Goal: Task Accomplishment & Management: Use online tool/utility

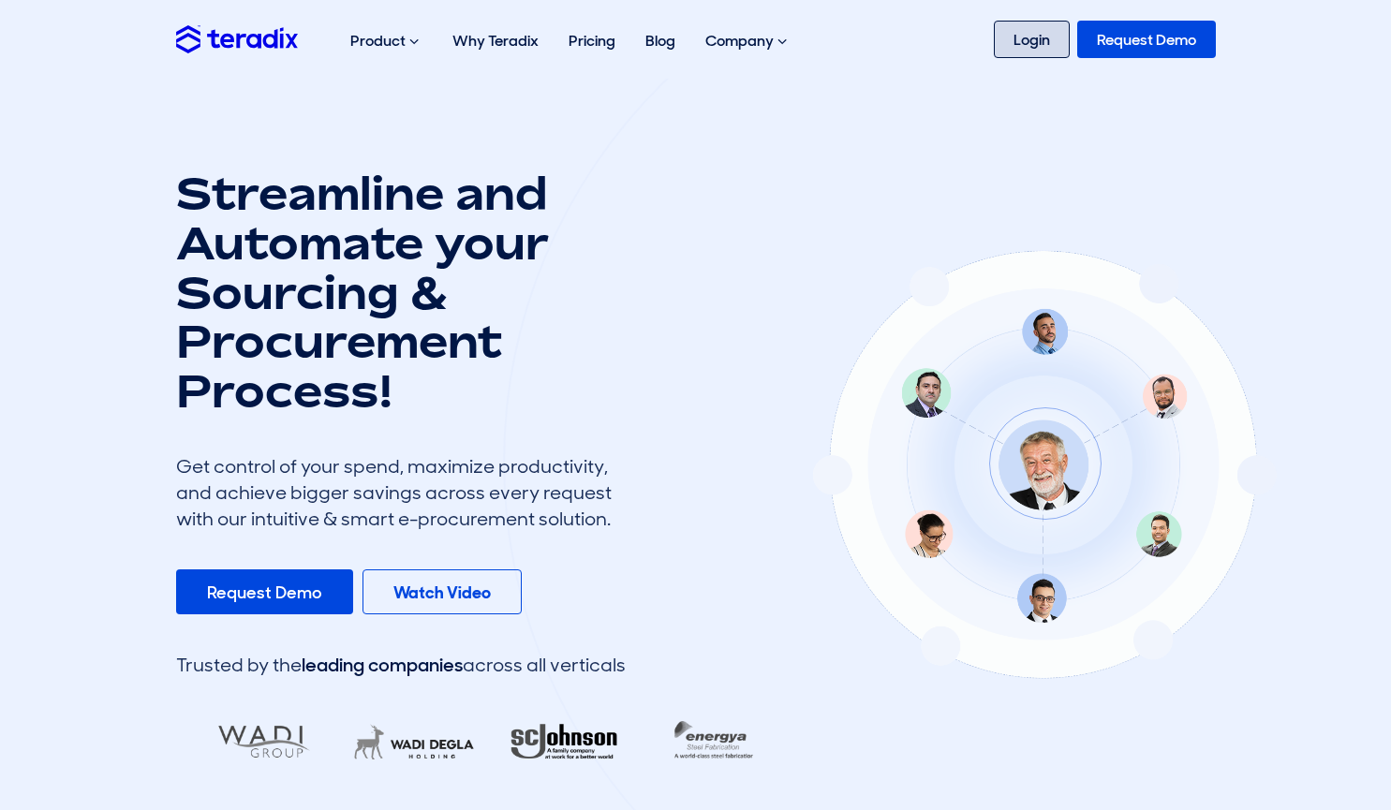
click at [1040, 37] on link "Login" at bounding box center [1032, 39] width 76 height 37
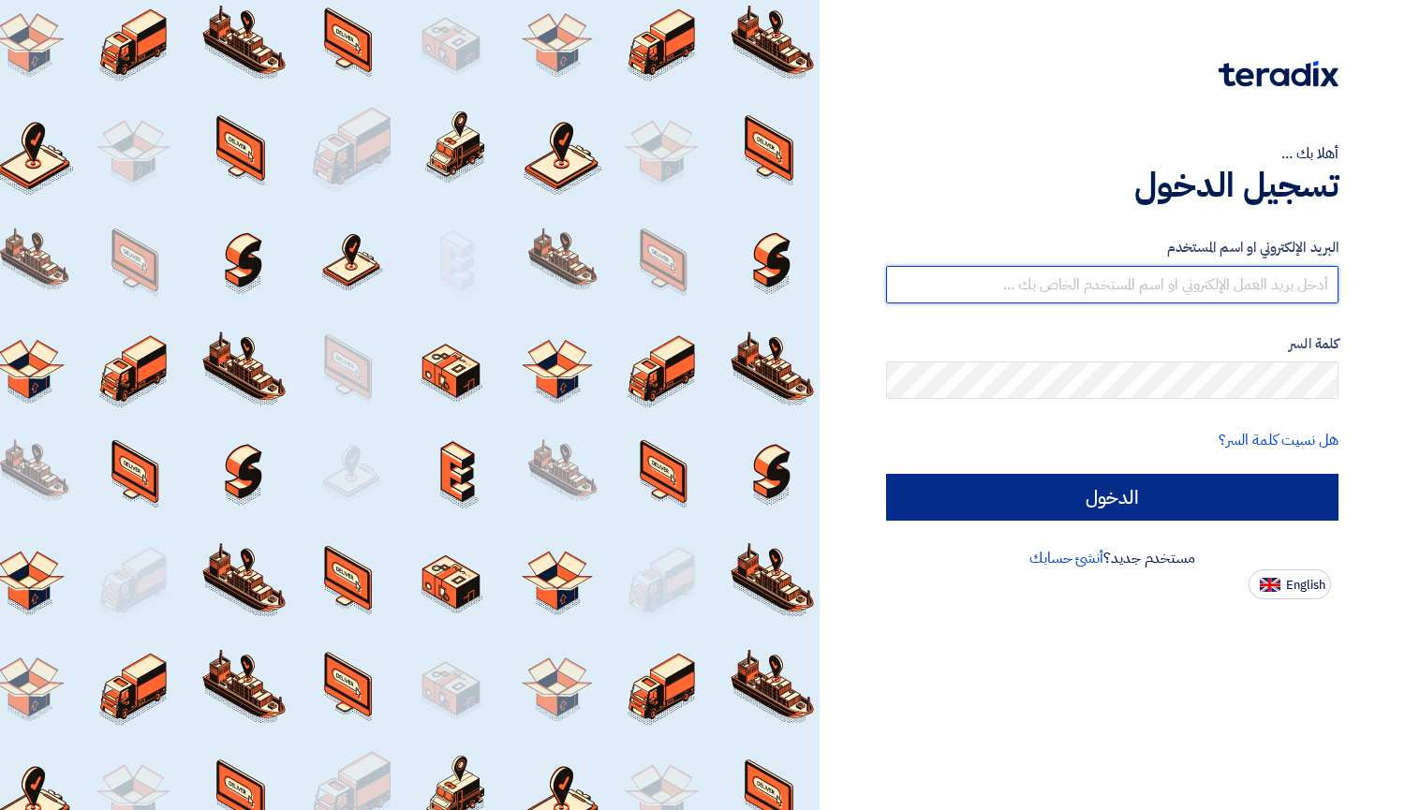
type input "elite@elitegeneralsupplies.org"
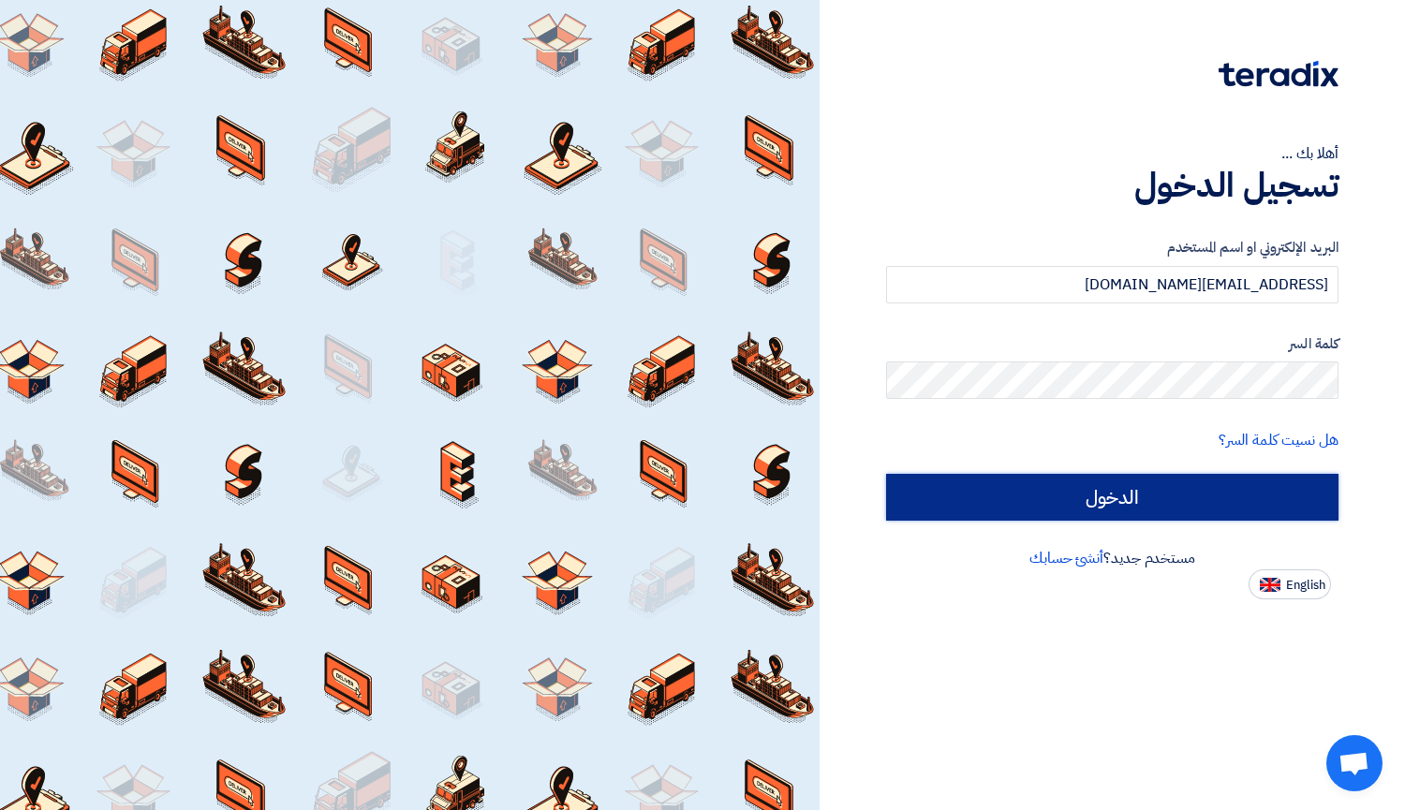
click at [1138, 501] on input "الدخول" at bounding box center [1112, 497] width 452 height 47
type input "Sign in"
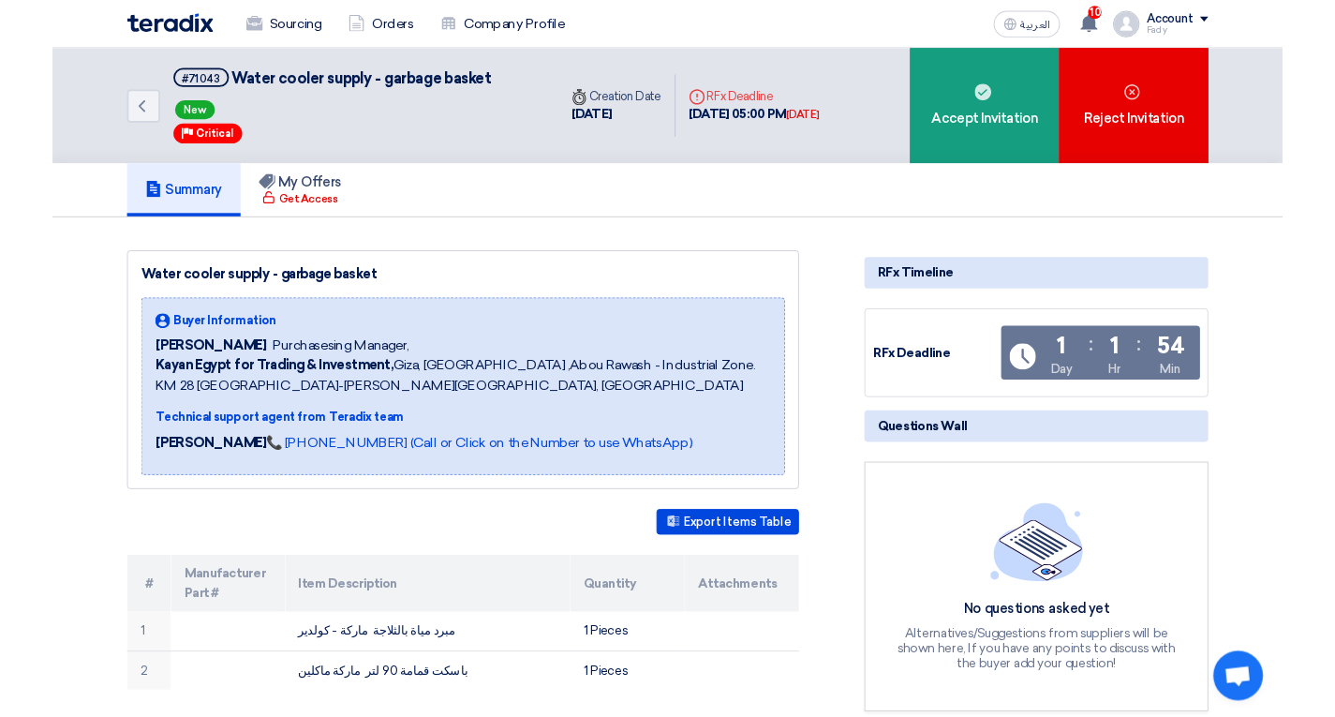
scroll to position [187, 0]
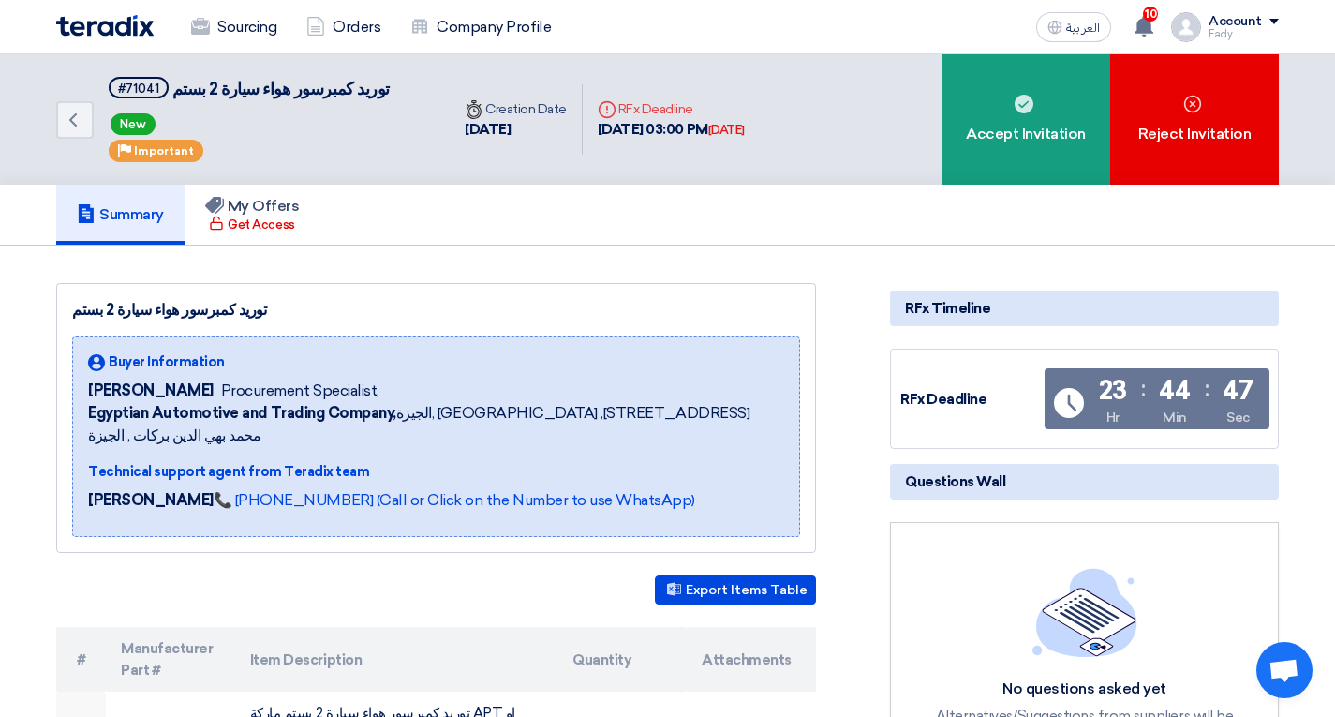
scroll to position [187, 0]
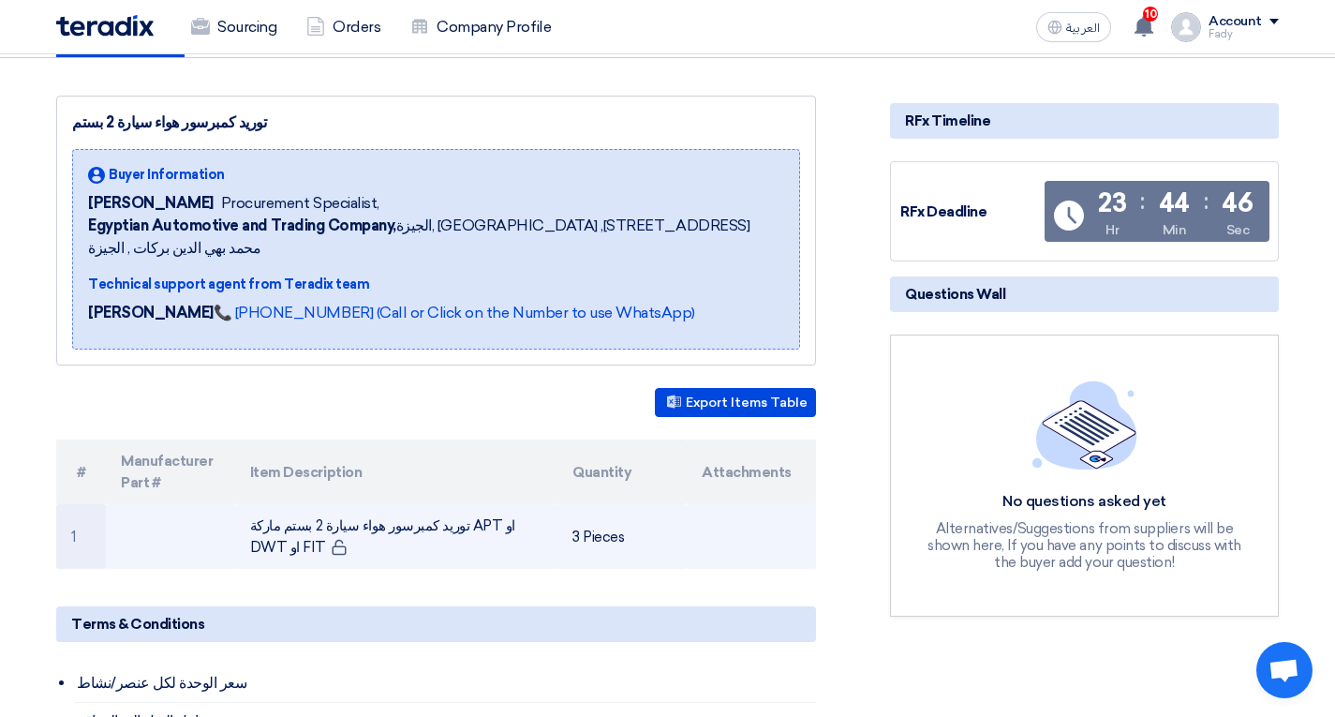
click at [405, 504] on td "توريد كمبرسور هواء سيارة 2 بستم ماركة APT او DWT او FIT" at bounding box center [396, 536] width 323 height 65
click at [542, 508] on td "توريد كمبرسور هواء سيارة 2 بستم ماركة APT او DWT او FIT" at bounding box center [396, 536] width 323 height 65
drag, startPoint x: 420, startPoint y: 505, endPoint x: 251, endPoint y: 503, distance: 168.6
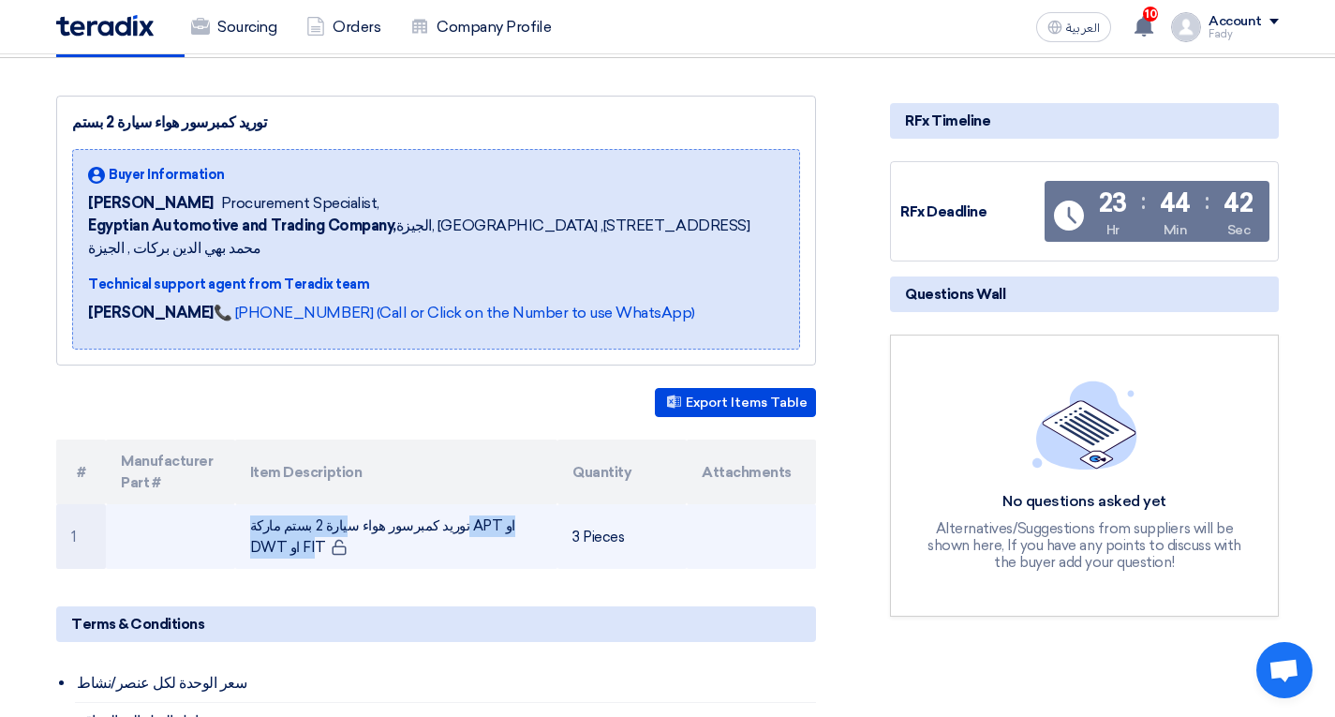
click at [251, 504] on td "توريد كمبرسور هواء سيارة 2 بستم ماركة APT او DWT او FIT" at bounding box center [396, 536] width 323 height 65
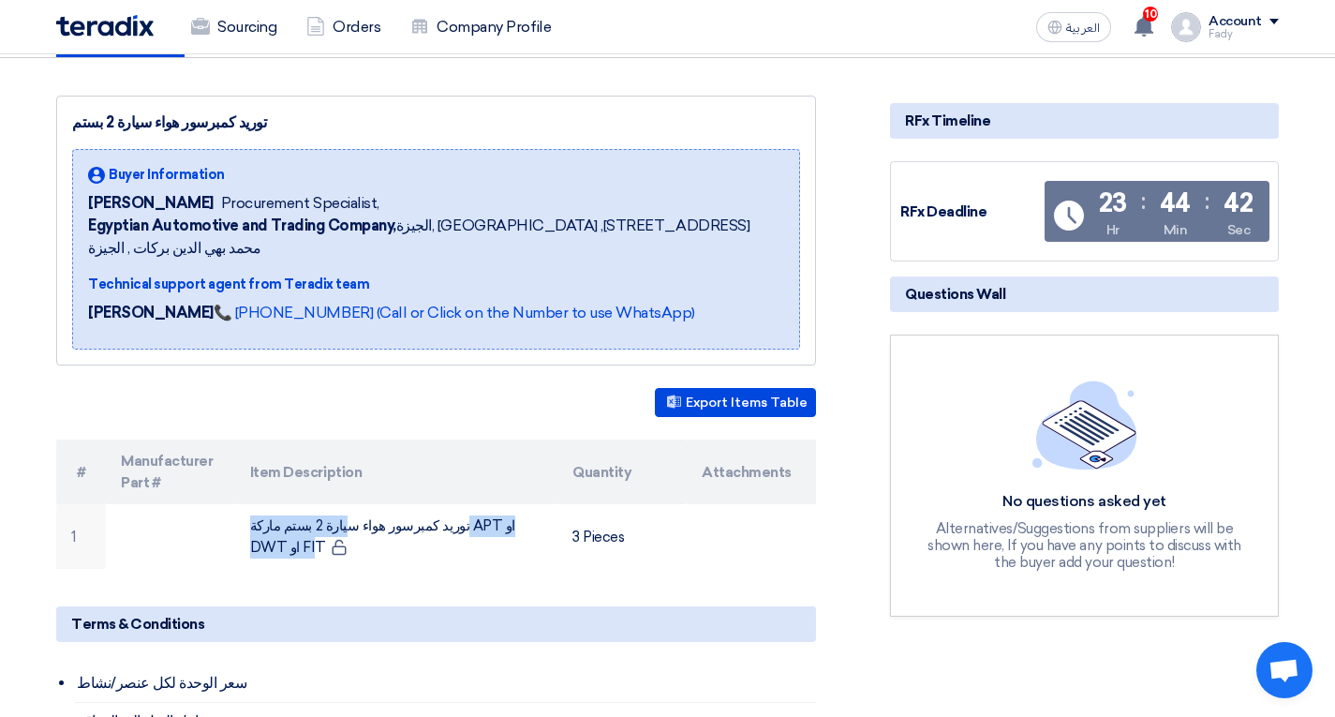
copy td "يد كمبرسور هواء سيارة 2 بستم ماركة"
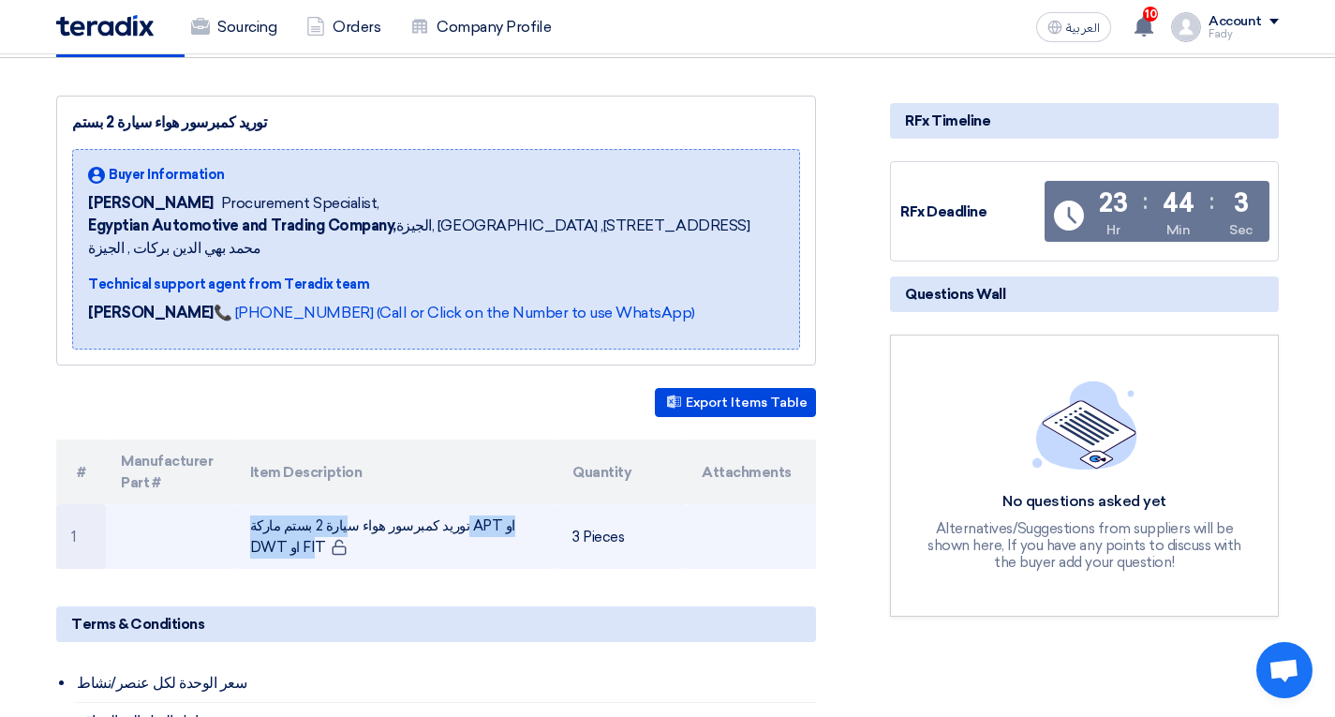
click at [266, 531] on td "توريد كمبرسور هواء سيارة 2 بستم ماركة APT او DWT او FIT" at bounding box center [396, 536] width 323 height 65
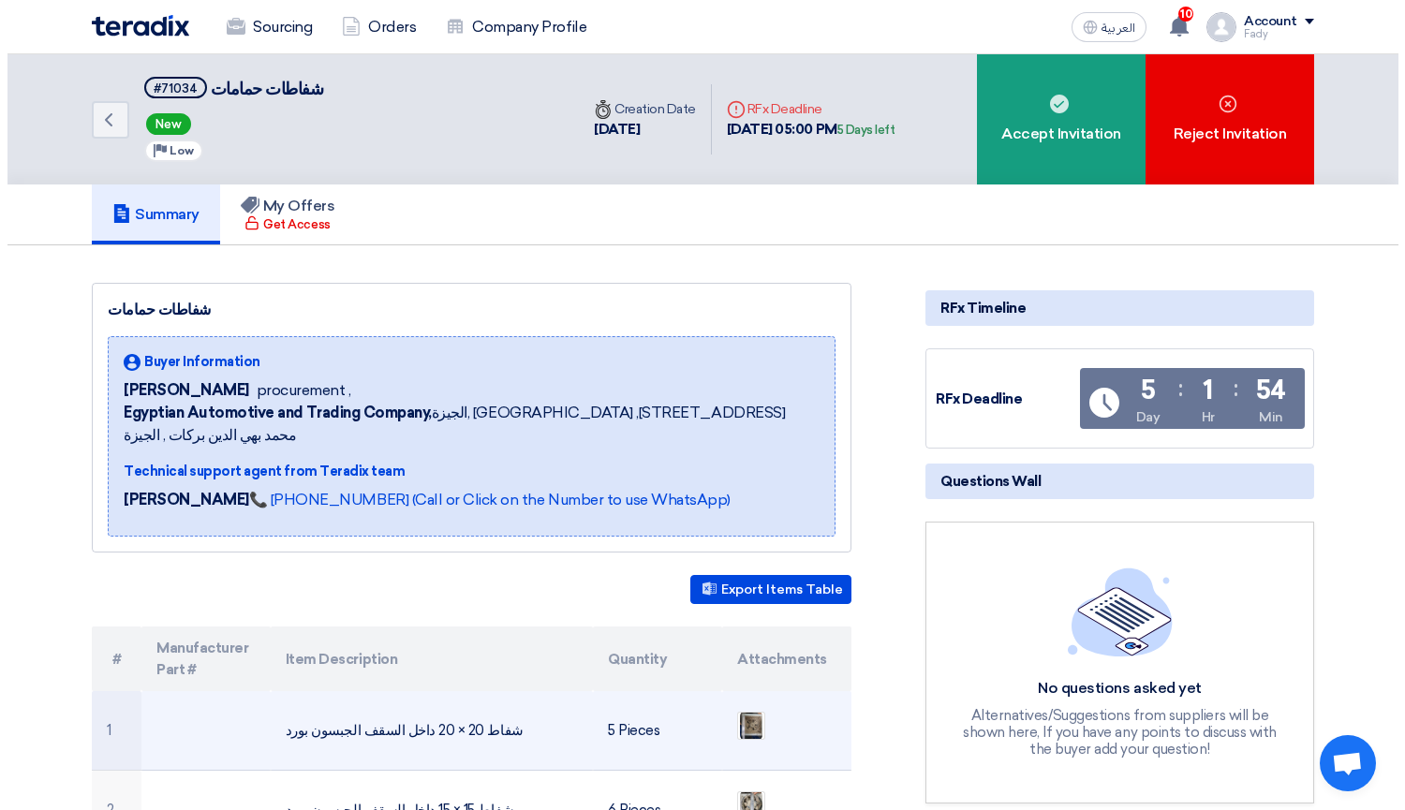
scroll to position [94, 0]
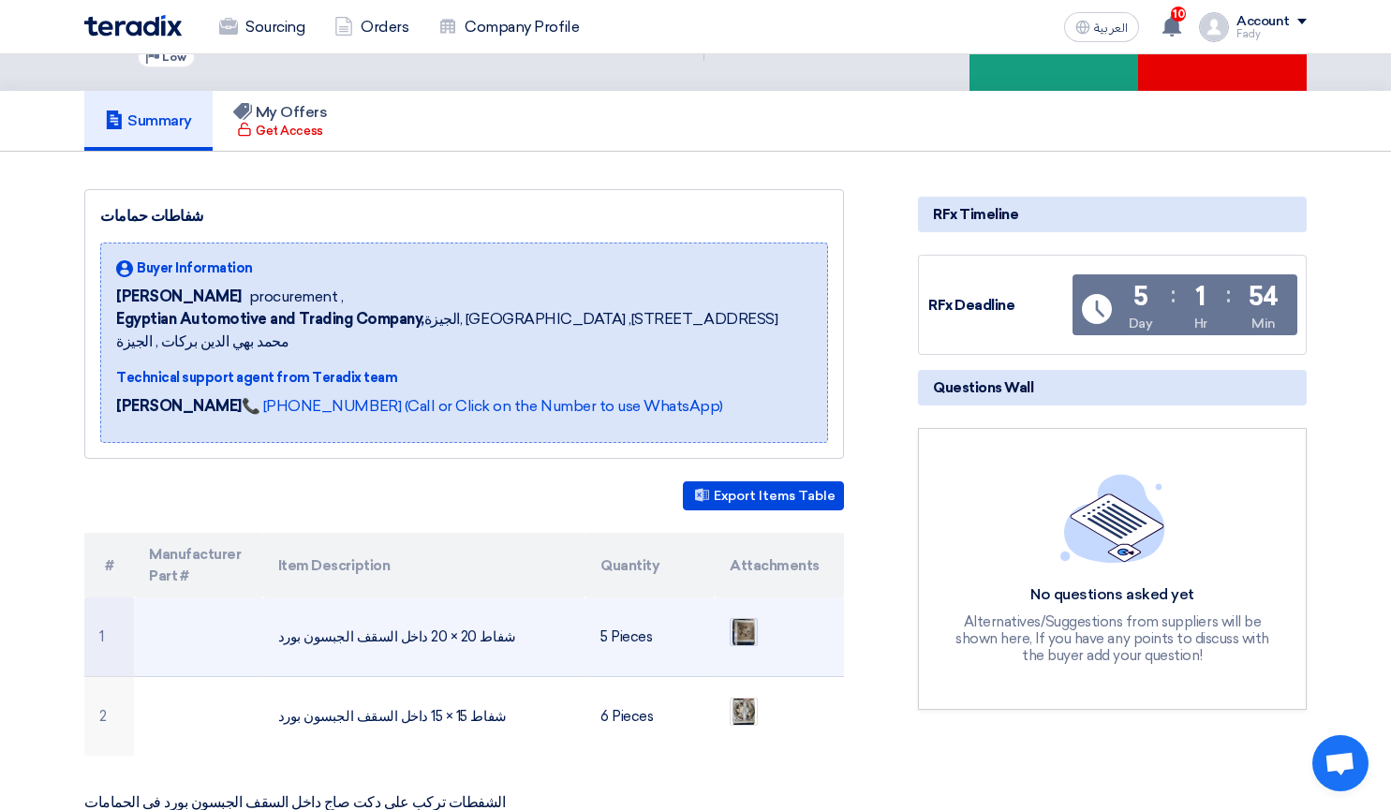
click at [736, 615] on img at bounding box center [744, 632] width 26 height 34
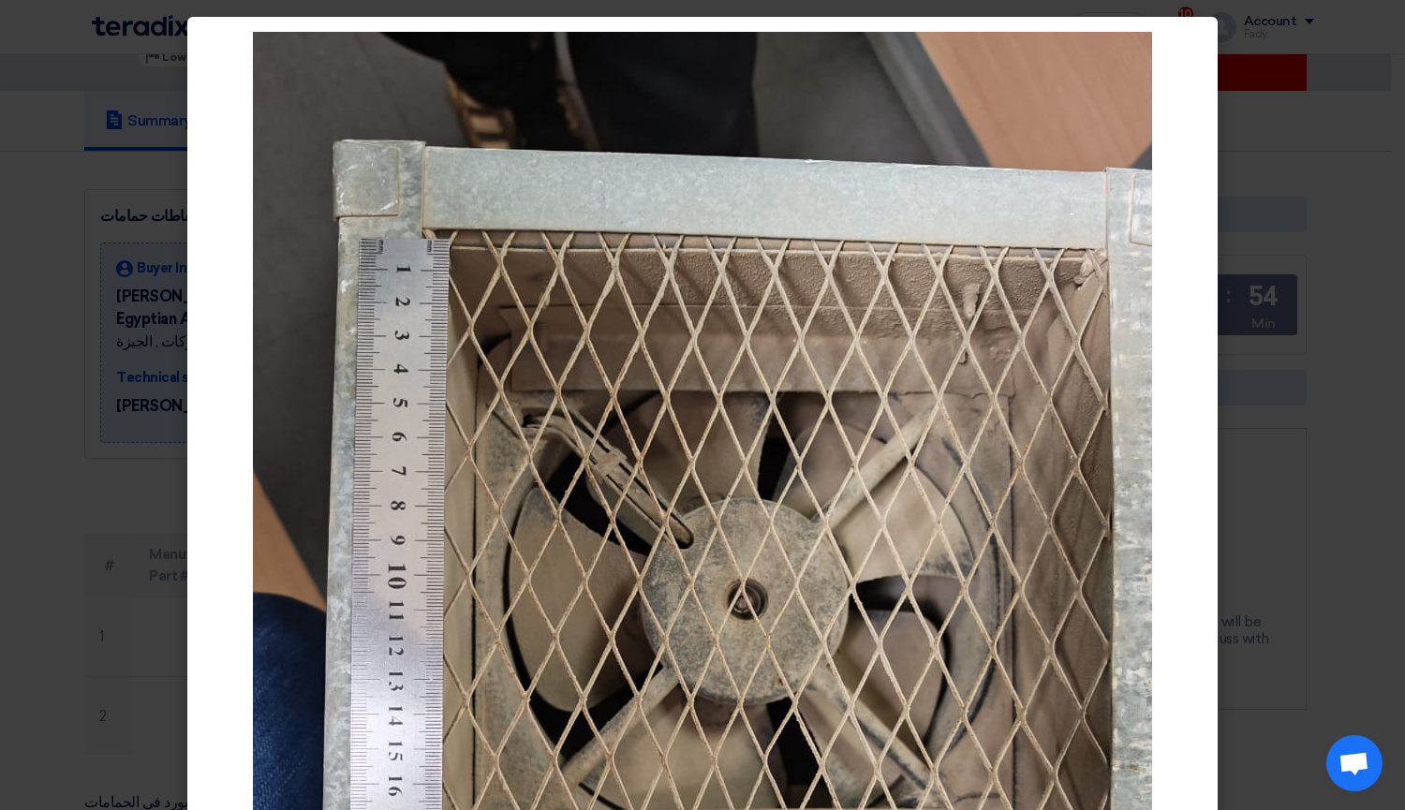
scroll to position [281, 0]
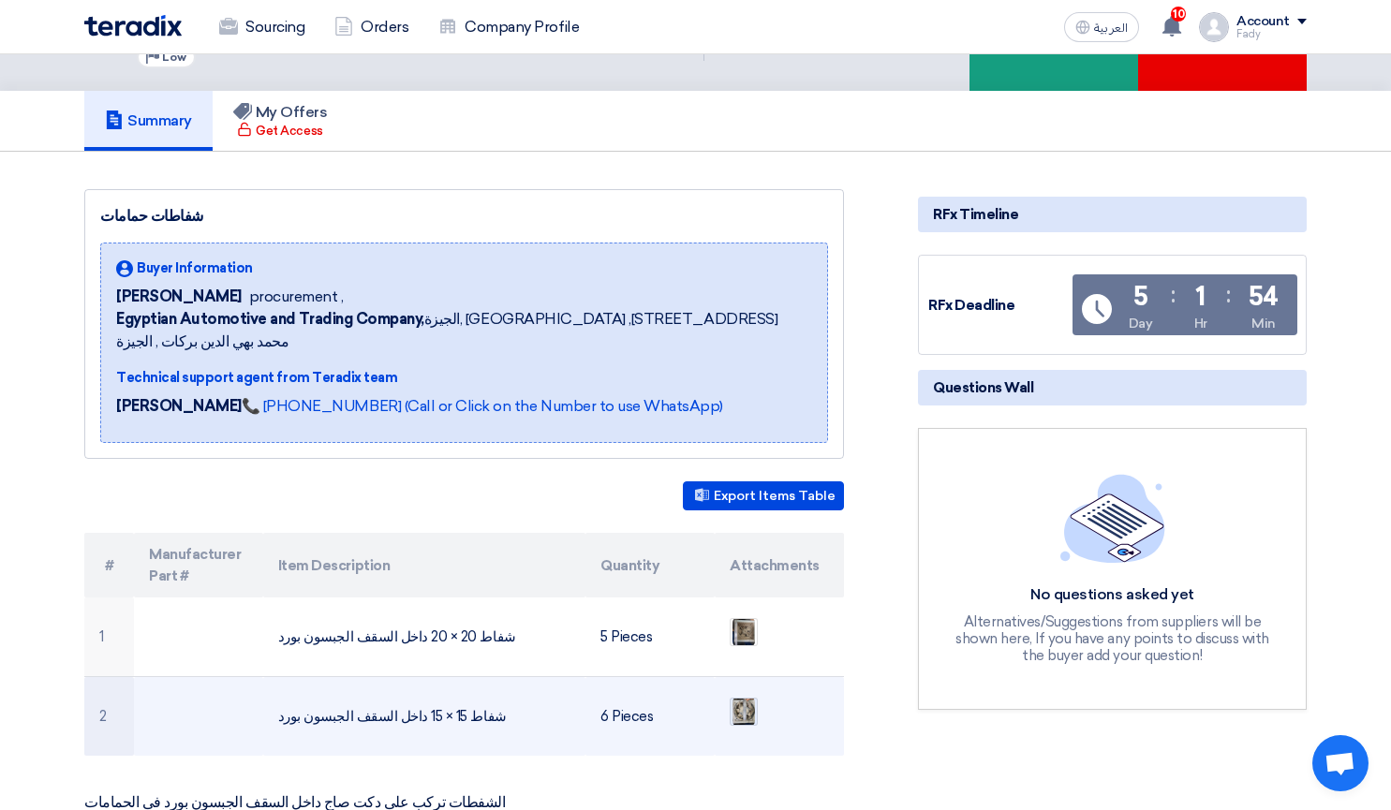
click at [746, 695] on img at bounding box center [744, 712] width 26 height 34
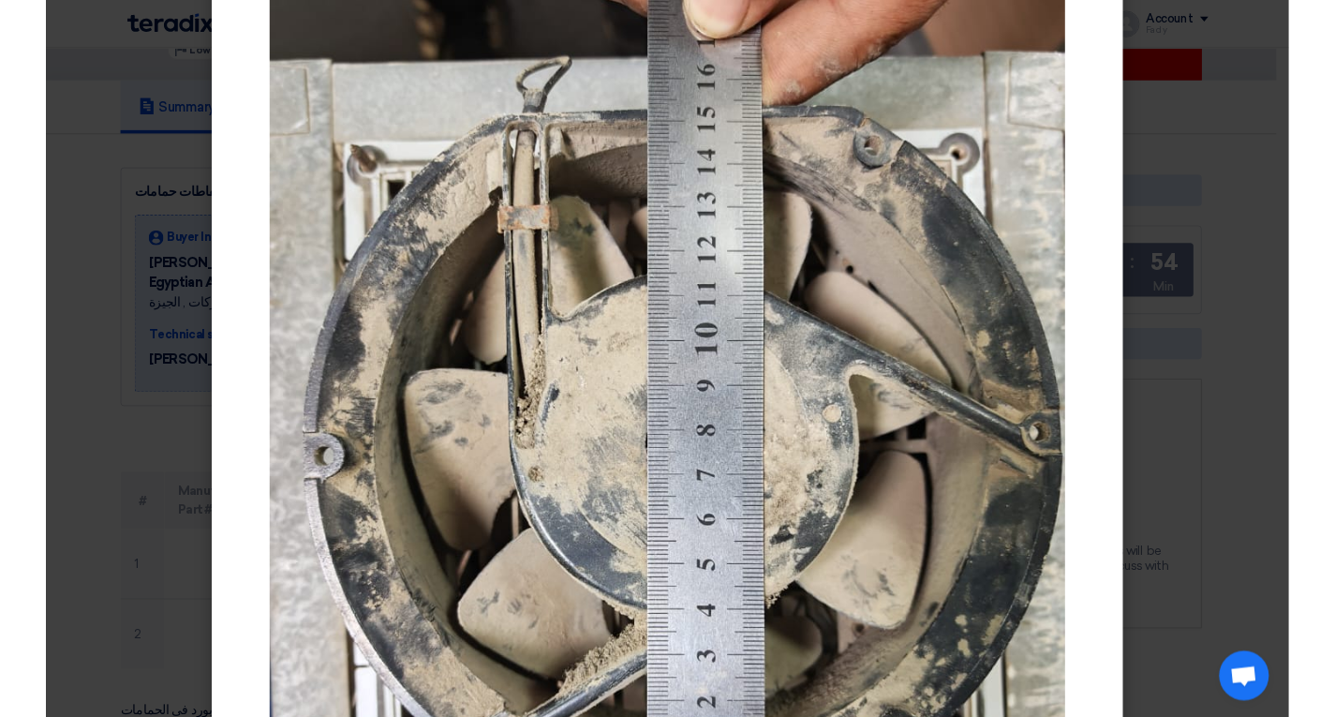
scroll to position [451, 0]
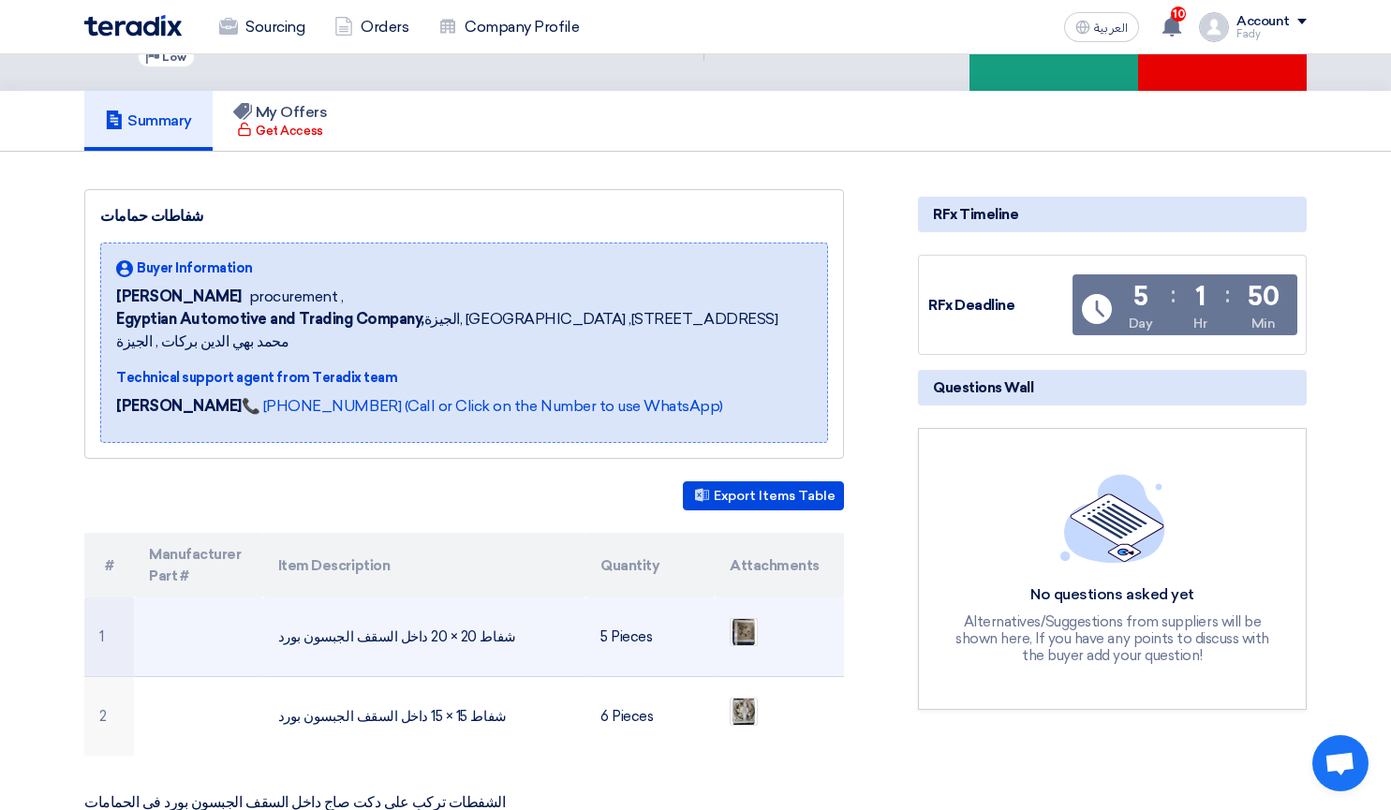
click at [454, 604] on td "شفاط 20 × 20 داخل السقف الجبسون بورد" at bounding box center [424, 638] width 323 height 80
click at [447, 604] on td "شفاط 20 × 20 داخل السقف الجبسون بورد" at bounding box center [424, 638] width 323 height 80
drag, startPoint x: 377, startPoint y: 610, endPoint x: 507, endPoint y: 615, distance: 129.4
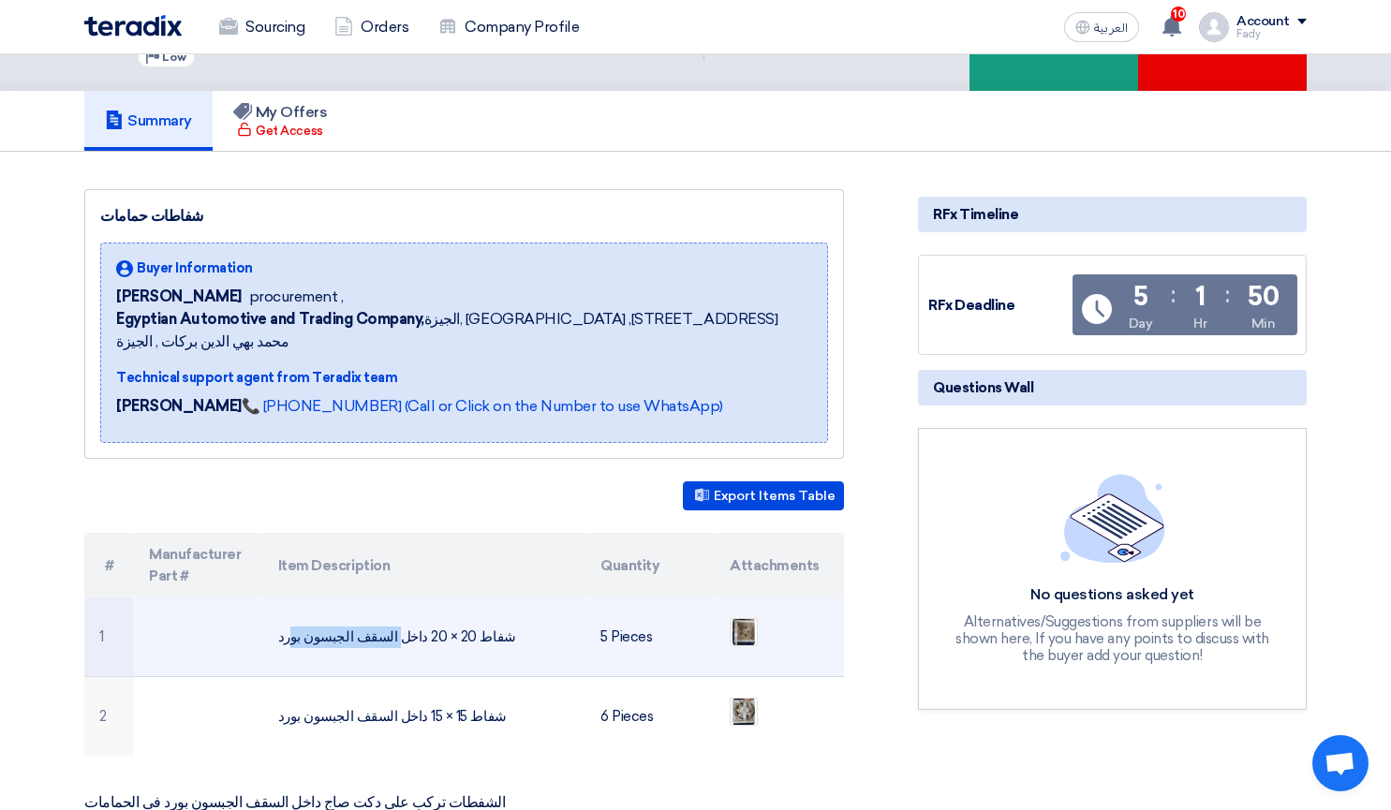
click at [507, 615] on td "شفاط 20 × 20 داخل السقف الجبسون بورد" at bounding box center [424, 638] width 323 height 80
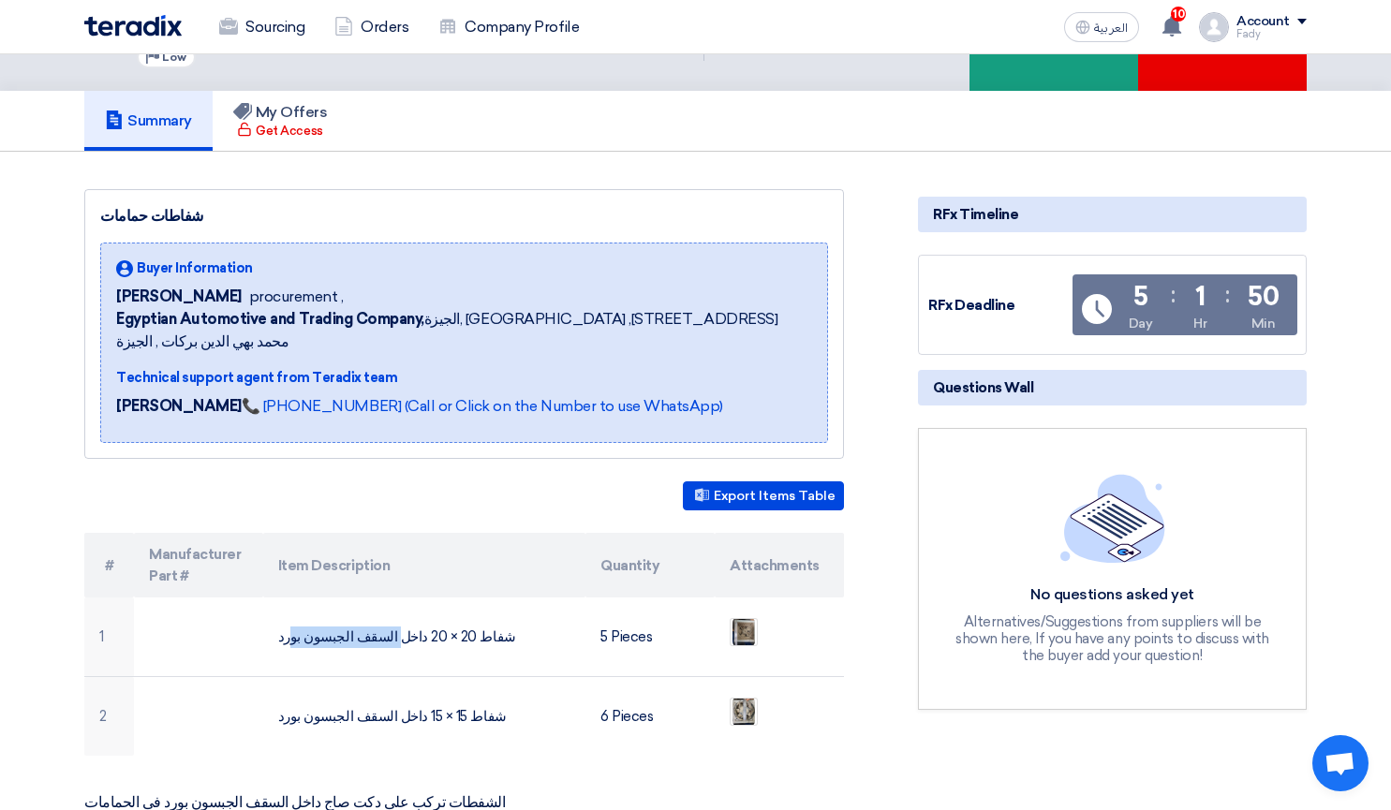
copy td "شفاط 20 × 20 داخل"
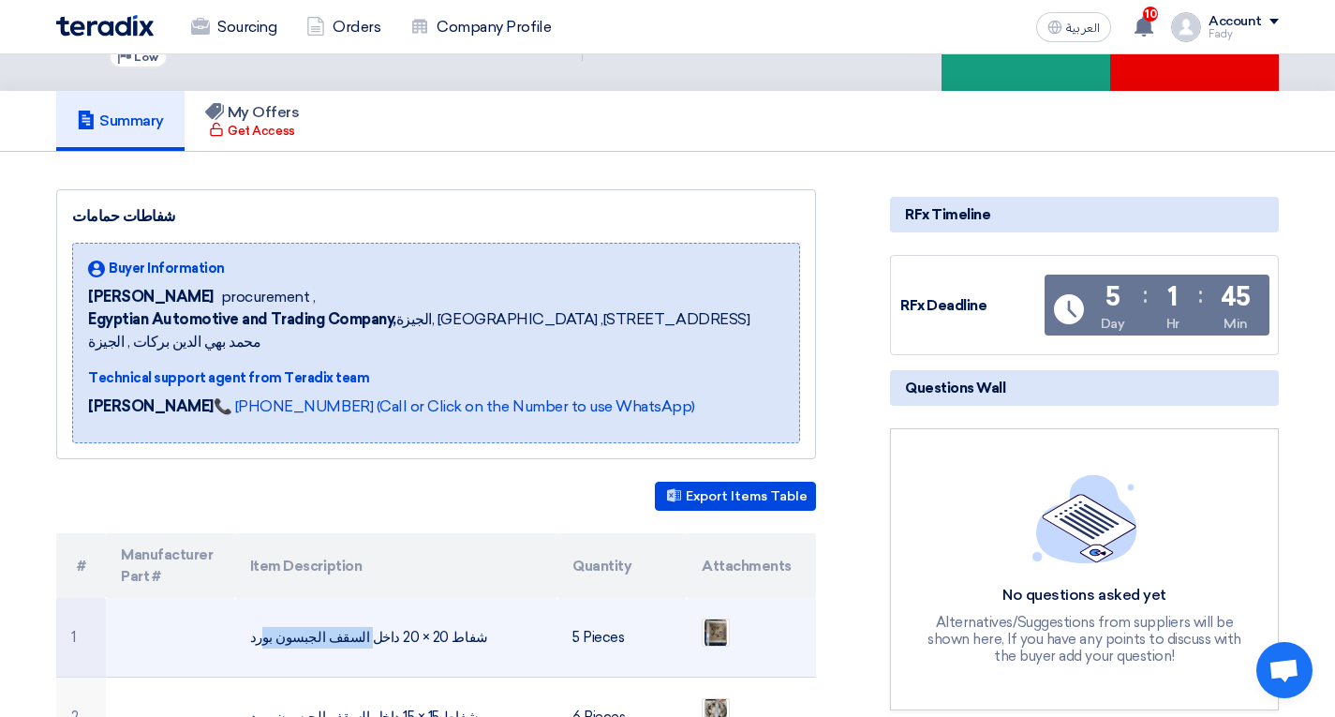
scroll to position [187, 0]
